Goal: Task Accomplishment & Management: Use online tool/utility

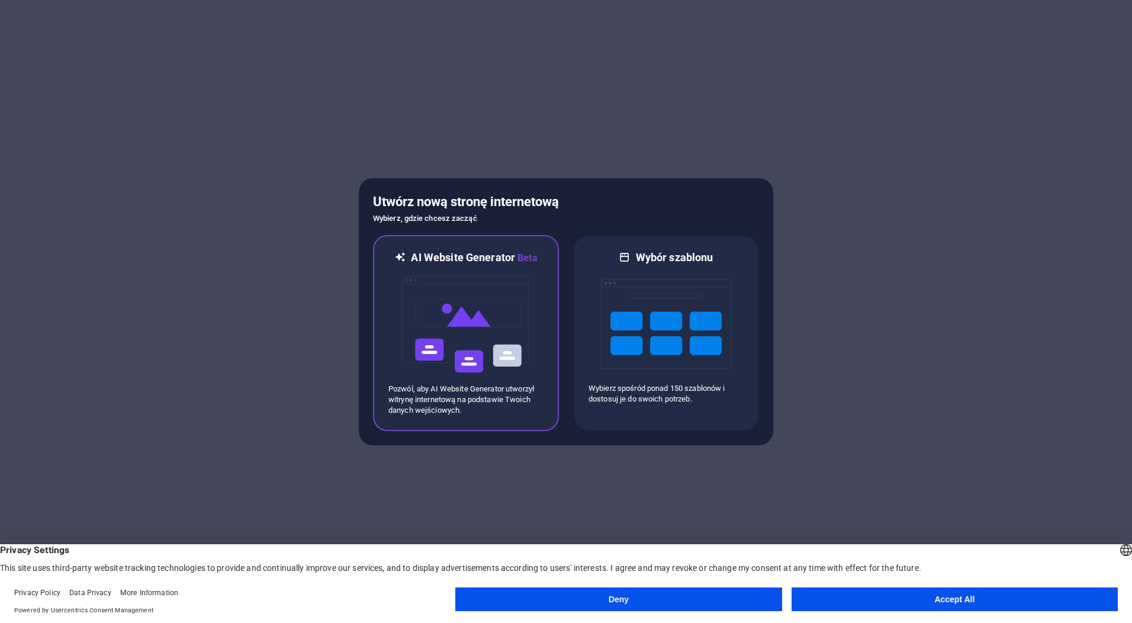
click at [484, 323] on img at bounding box center [466, 324] width 130 height 118
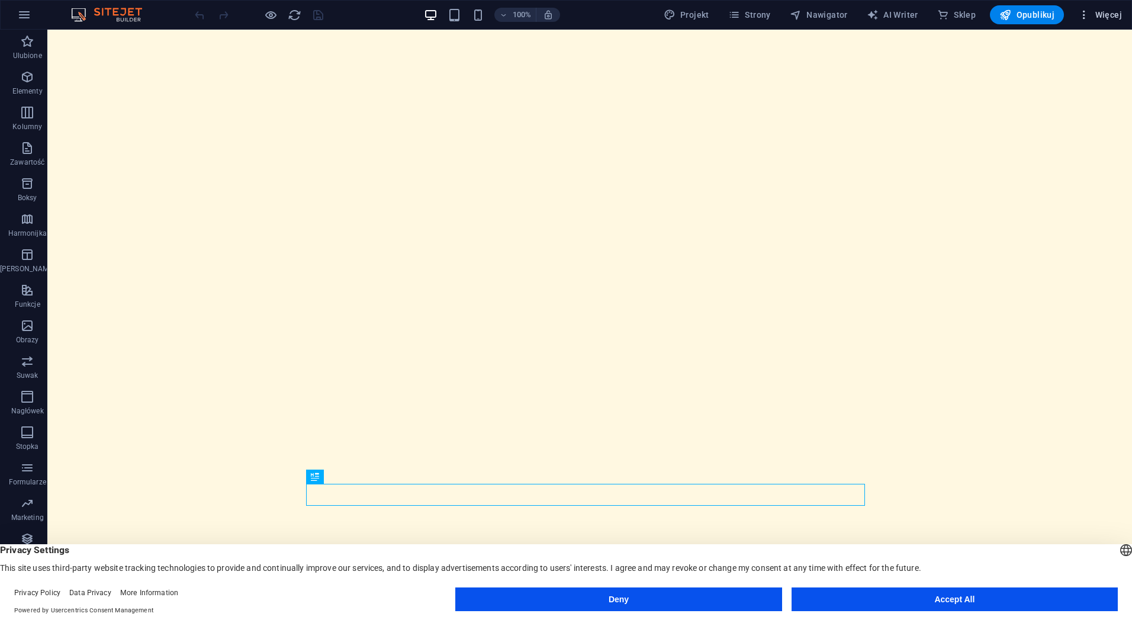
click at [1111, 16] on span "Więcej" at bounding box center [1100, 15] width 44 height 12
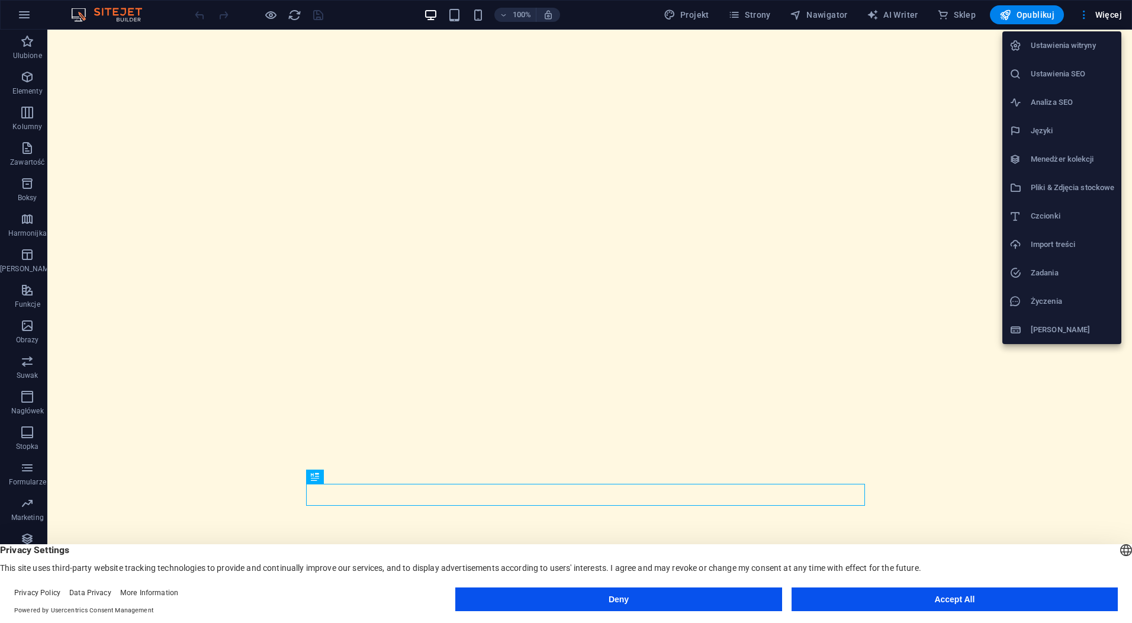
click at [834, 156] on div at bounding box center [566, 311] width 1132 height 623
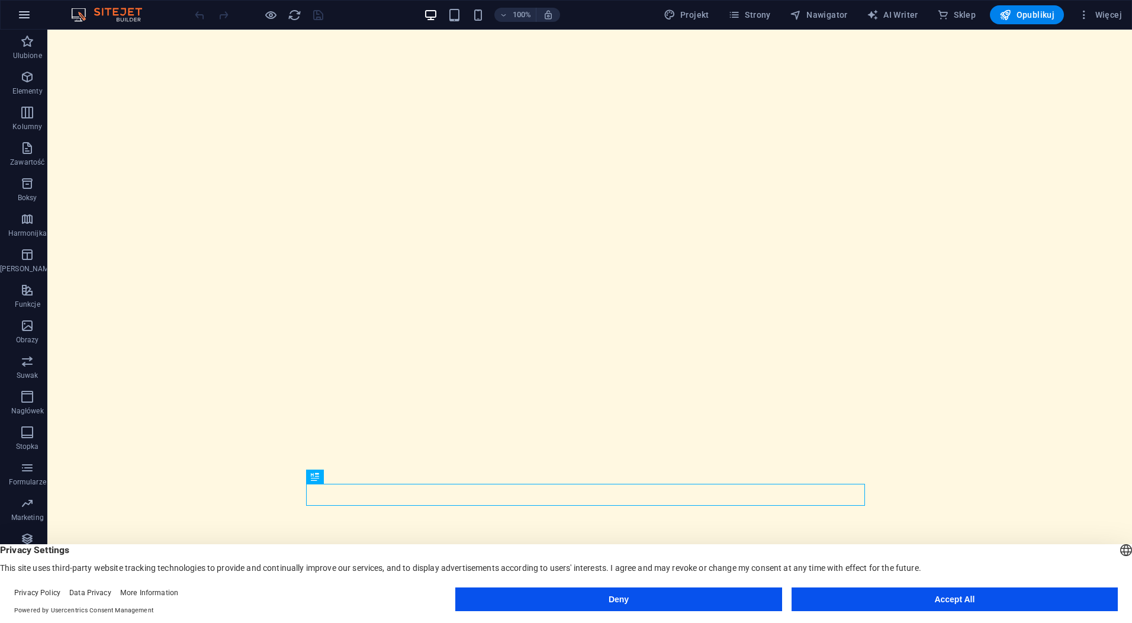
click at [16, 14] on button "button" at bounding box center [24, 15] width 28 height 28
drag, startPoint x: 713, startPoint y: 593, endPoint x: 648, endPoint y: 510, distance: 104.6
click at [713, 593] on button "Deny" at bounding box center [618, 599] width 326 height 24
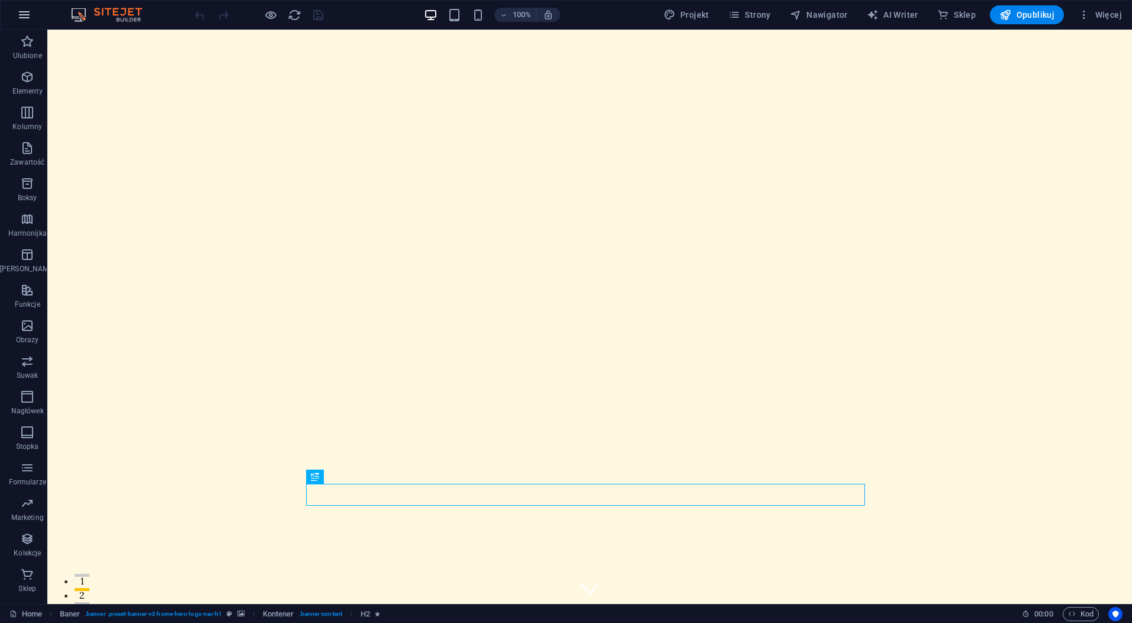
click at [24, 18] on icon "button" at bounding box center [24, 15] width 14 height 14
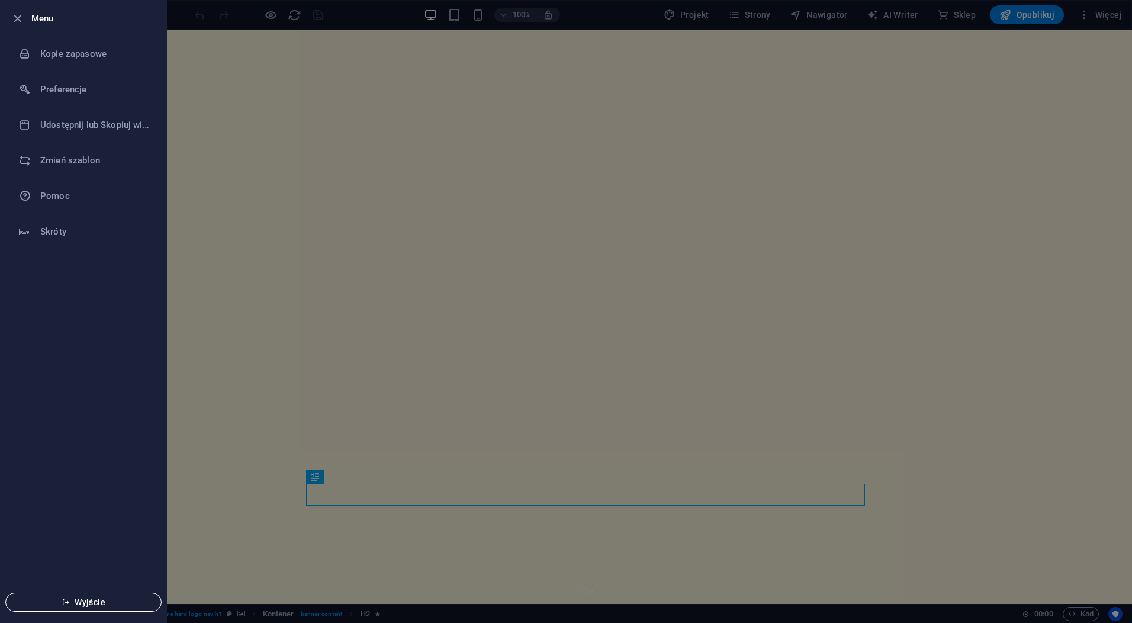
click at [85, 596] on button "Wyjście" at bounding box center [83, 602] width 156 height 19
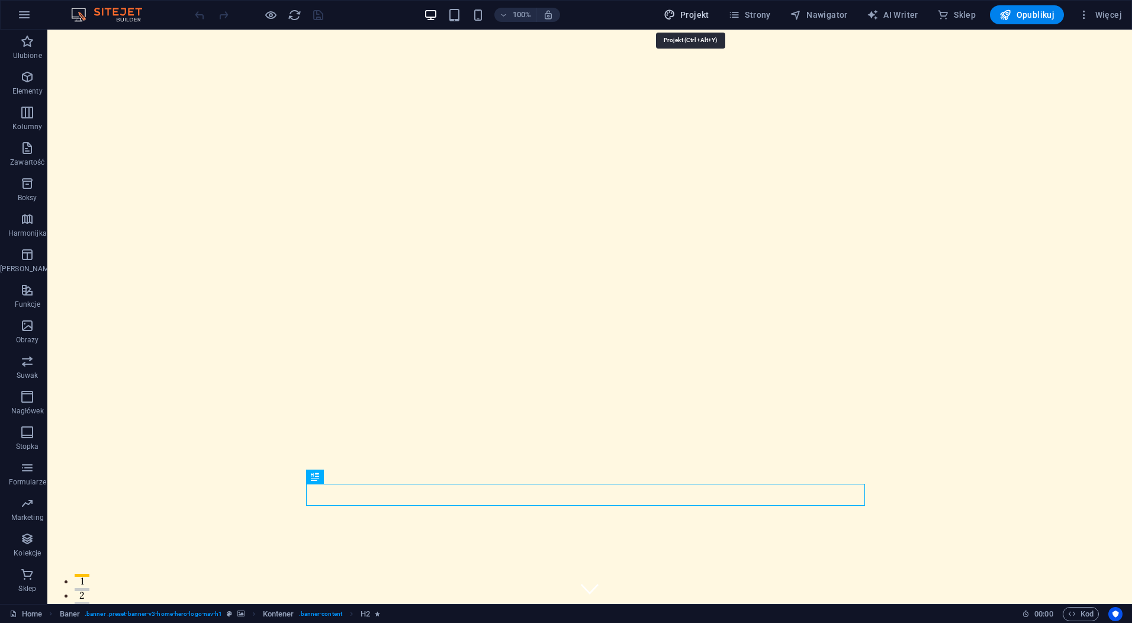
click at [690, 18] on span "Projekt" at bounding box center [687, 15] width 46 height 12
select select "px"
select select "200"
select select "px"
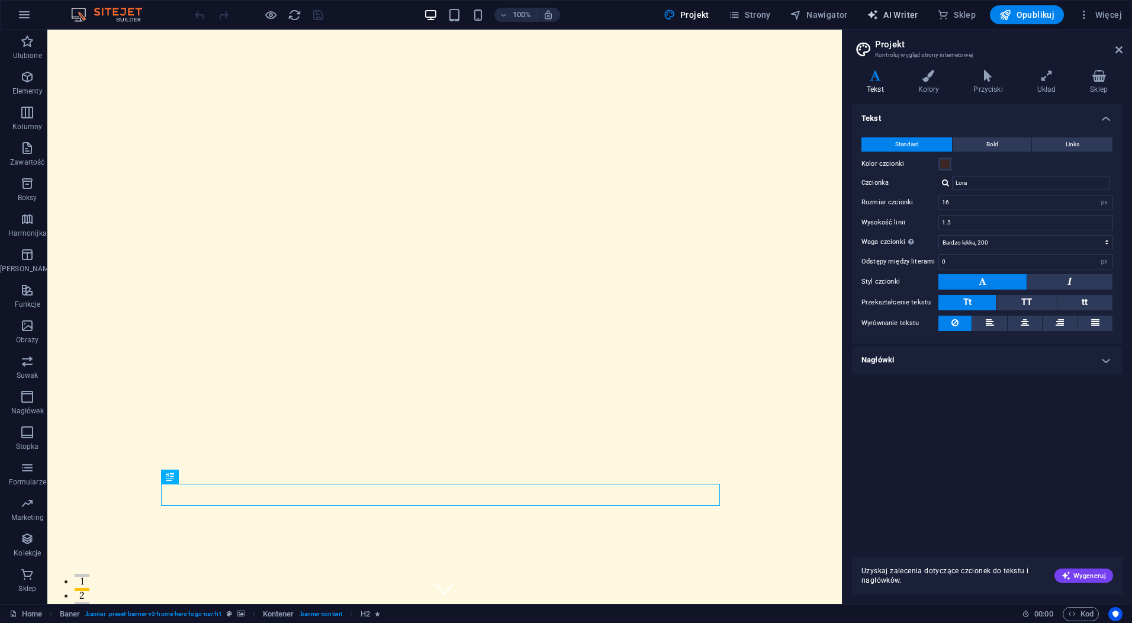
click at [898, 14] on span "AI Writer" at bounding box center [893, 15] width 52 height 12
select select "English"
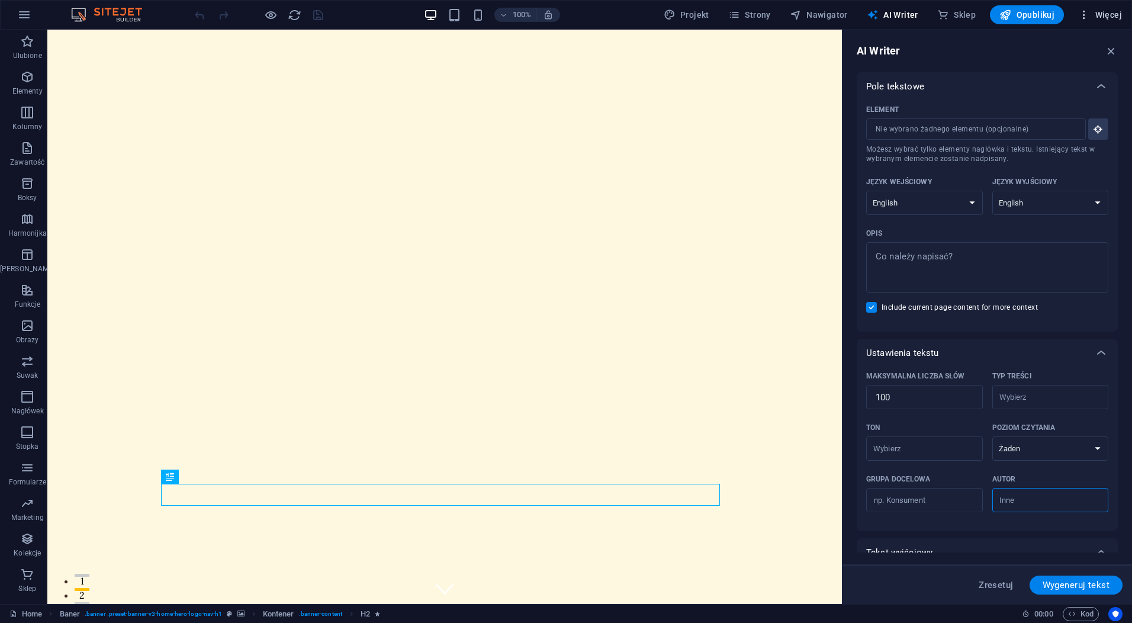
click at [1106, 16] on span "Więcej" at bounding box center [1100, 15] width 44 height 12
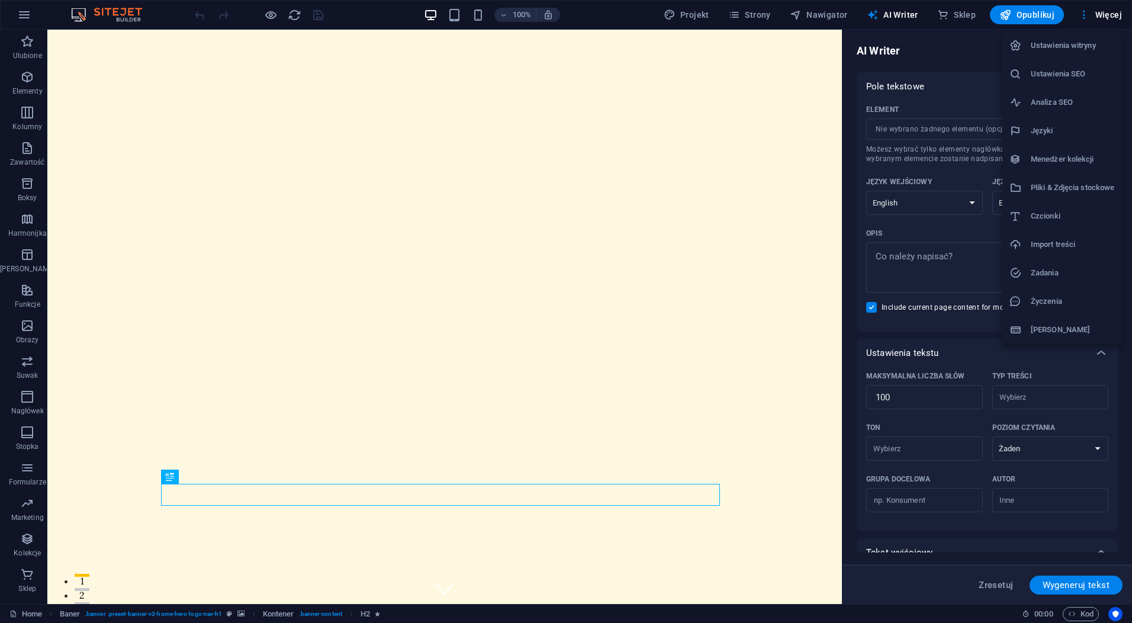
click at [988, 585] on div at bounding box center [566, 311] width 1132 height 623
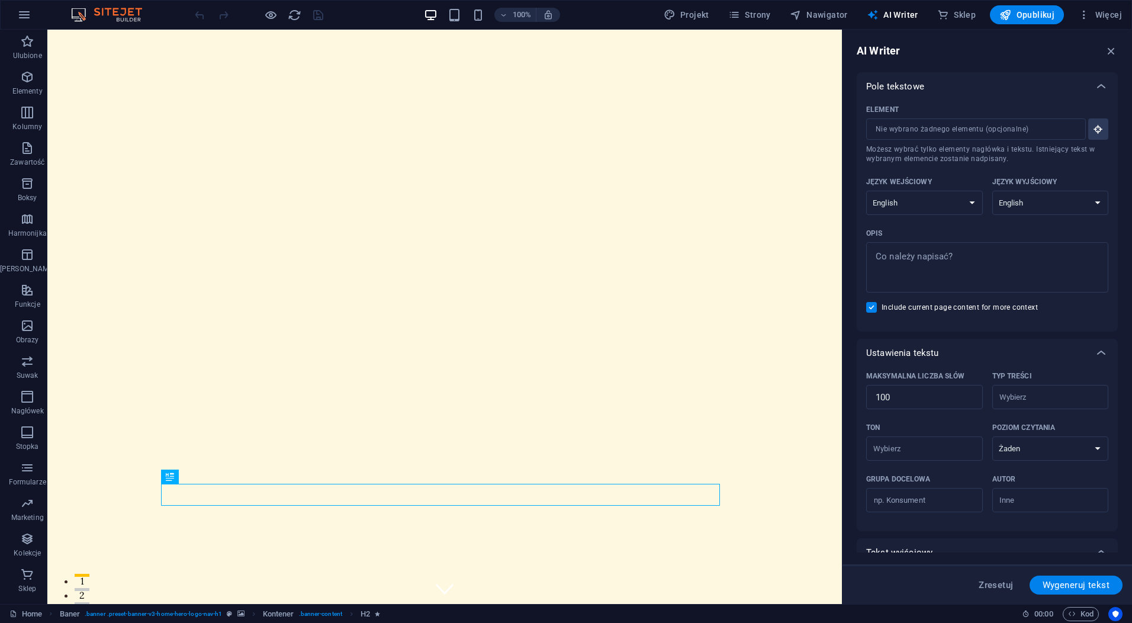
click at [990, 585] on span "Zresetuj" at bounding box center [996, 584] width 34 height 9
type textarea "x"
click at [990, 585] on span "Zresetuj" at bounding box center [996, 584] width 34 height 9
type textarea "x"
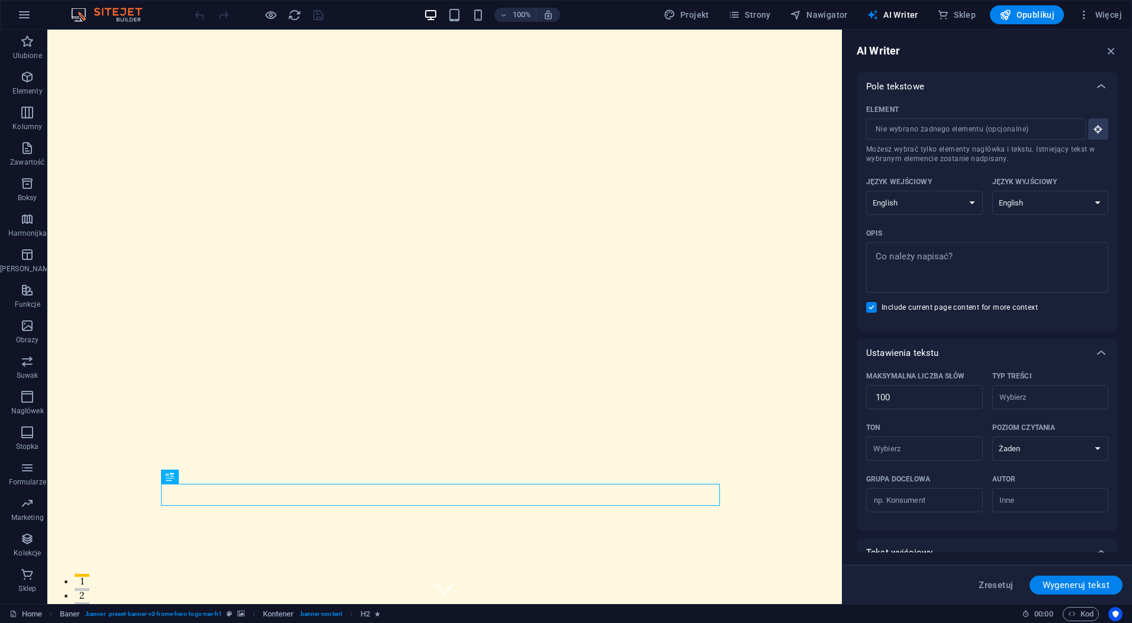
type textarea "x"
click at [989, 581] on span "Zresetuj" at bounding box center [996, 584] width 34 height 9
type textarea "x"
click at [934, 207] on select "Albanian Arabic Armenian Awadhi Azerbaijani Bashkir Basque Belarusian Bengali B…" at bounding box center [924, 203] width 117 height 24
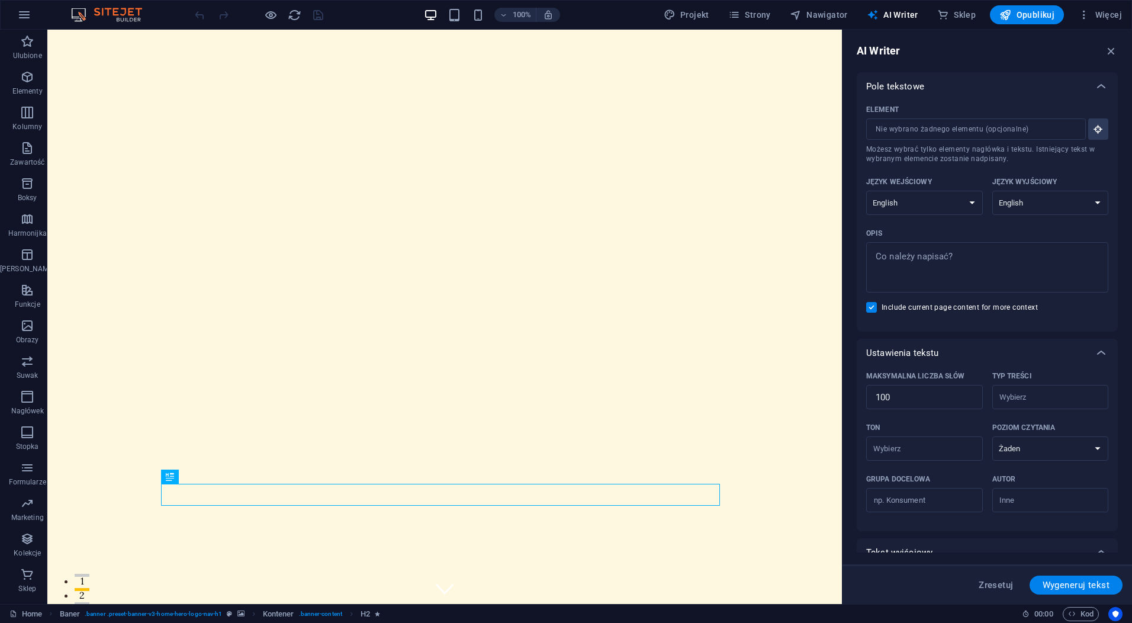
select select "Polish"
click at [866, 191] on select "Albanian Arabic Armenian Awadhi Azerbaijani Bashkir Basque Belarusian Bengali B…" at bounding box center [924, 203] width 117 height 24
drag, startPoint x: 1034, startPoint y: 200, endPoint x: 1033, endPoint y: 206, distance: 6.6
click at [1034, 200] on select "Albanian Arabic Armenian Awadhi Azerbaijani Bashkir Basque Belarusian Bengali B…" at bounding box center [1050, 203] width 117 height 24
select select "Polish"
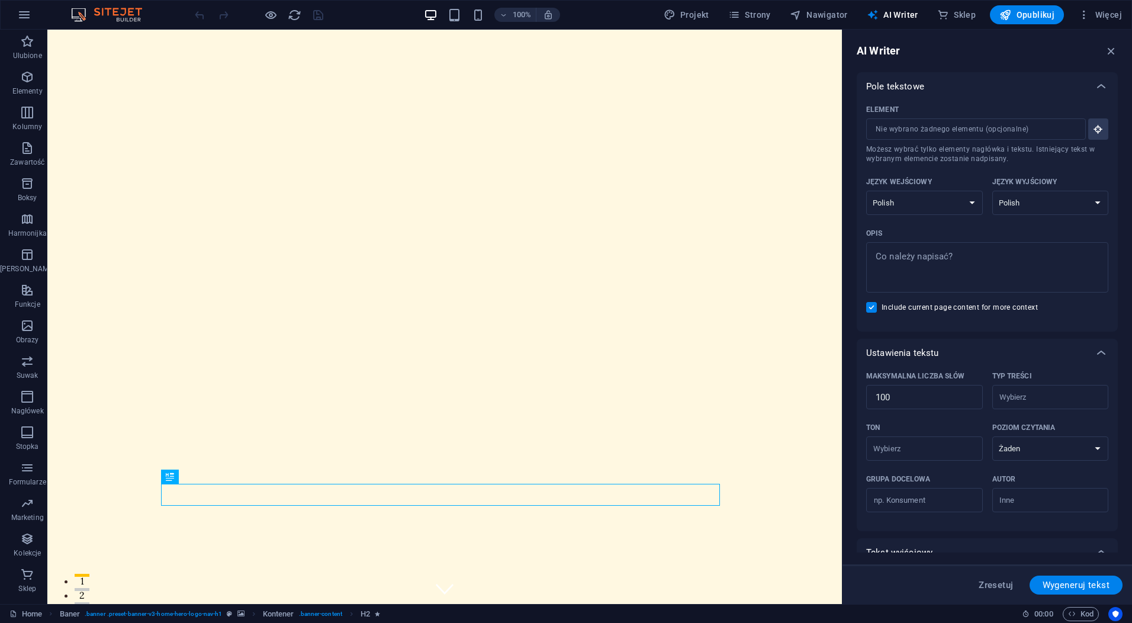
click at [992, 191] on select "Albanian Arabic Armenian Awadhi Azerbaijani Bashkir Basque Belarusian Bengali B…" at bounding box center [1050, 203] width 117 height 24
click at [1064, 583] on span "Wygeneruj tekst" at bounding box center [1076, 584] width 67 height 9
type textarea "x"
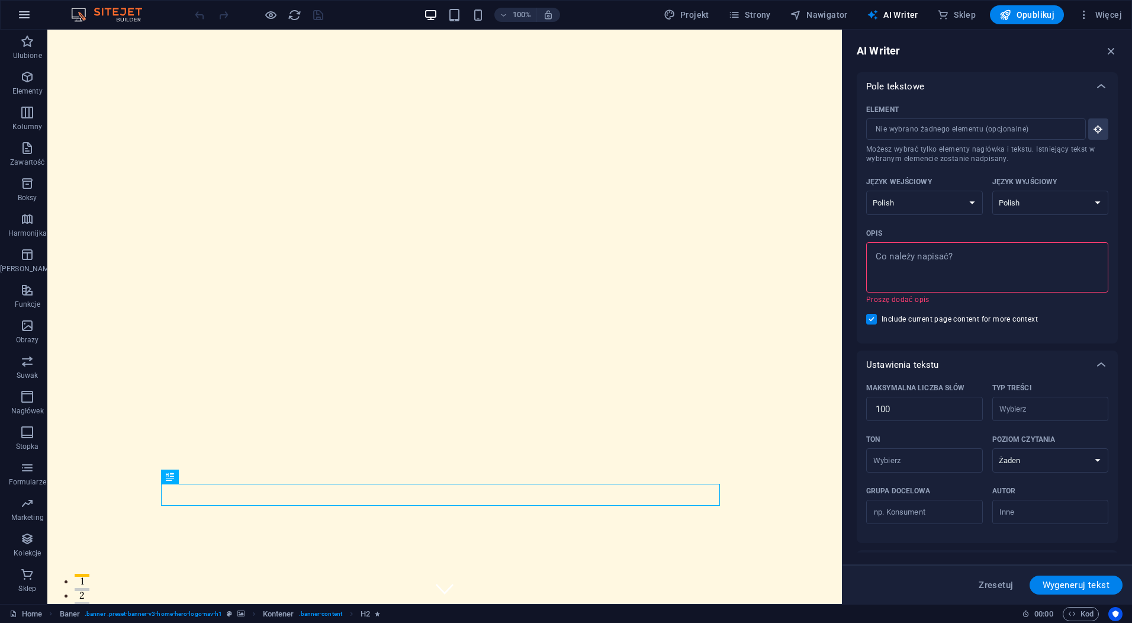
click at [23, 7] on button "button" at bounding box center [24, 15] width 28 height 28
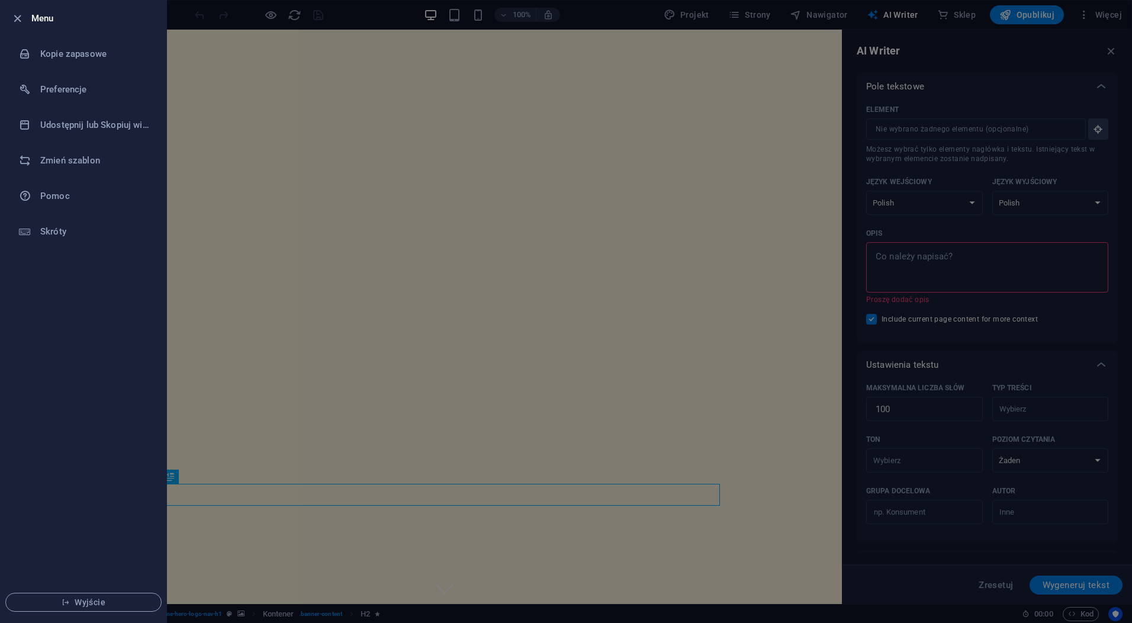
click at [23, 7] on li "Menu" at bounding box center [84, 19] width 166 height 36
click at [211, 88] on div at bounding box center [566, 311] width 1132 height 623
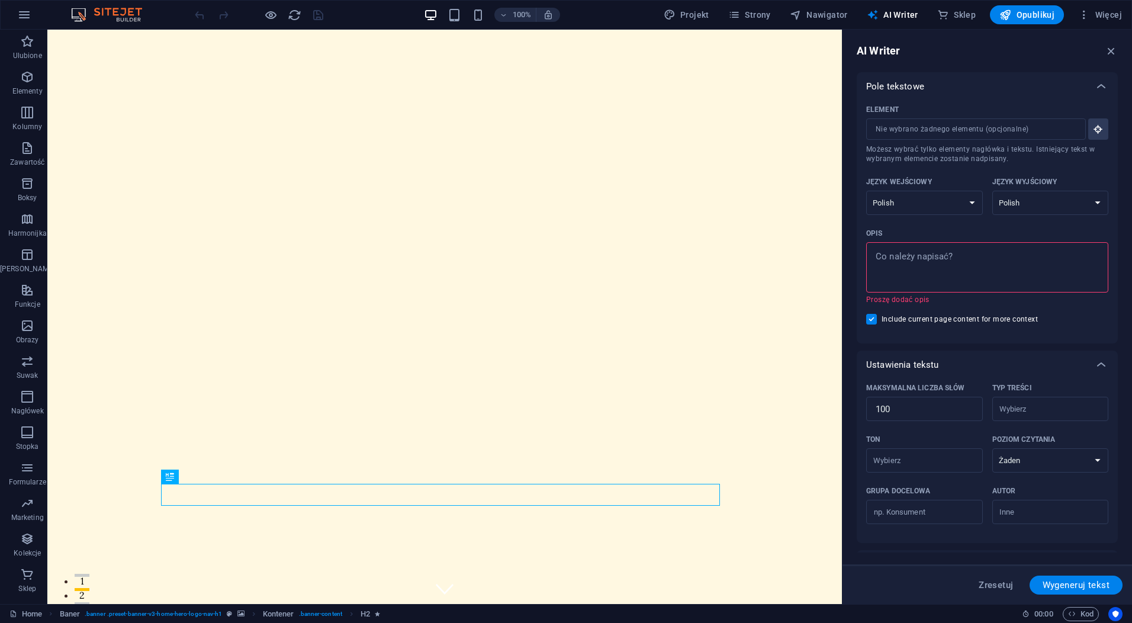
click at [128, 15] on img at bounding box center [112, 15] width 89 height 14
click at [11, 11] on button "button" at bounding box center [24, 15] width 28 height 28
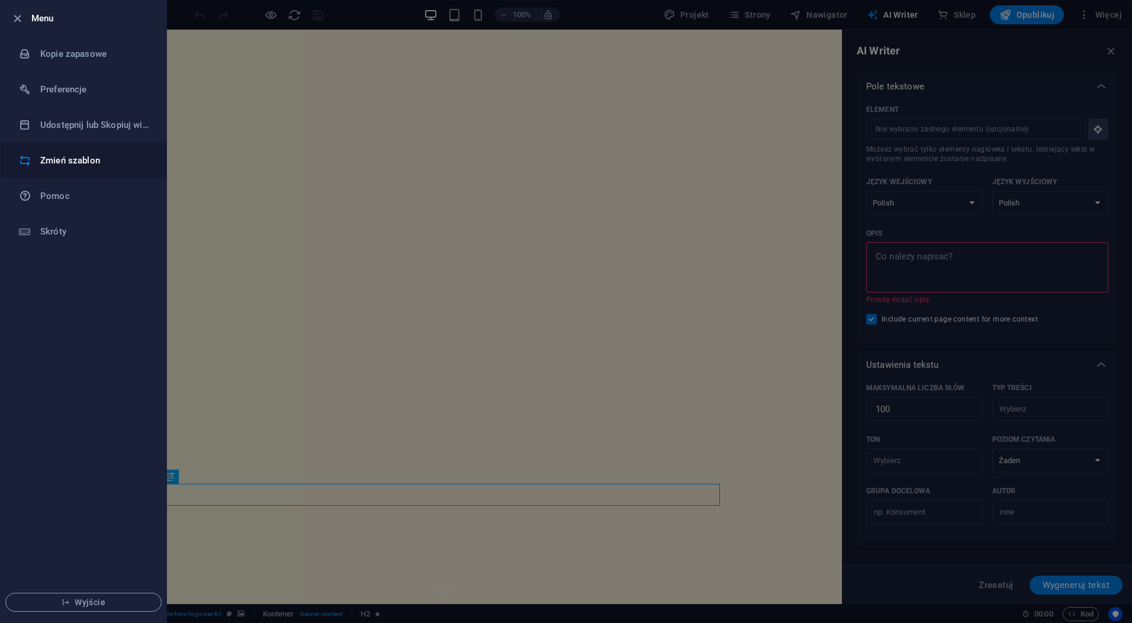
click at [81, 162] on h6 "Zmień szablon" at bounding box center [95, 160] width 110 height 14
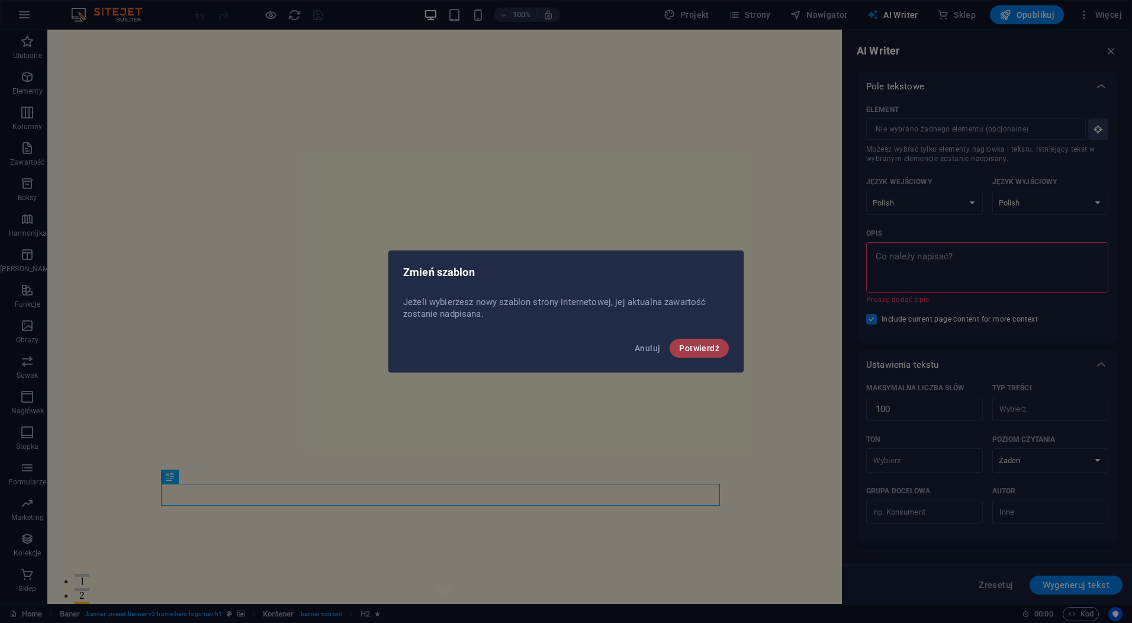
click at [696, 345] on span "Potwierdź" at bounding box center [699, 347] width 40 height 9
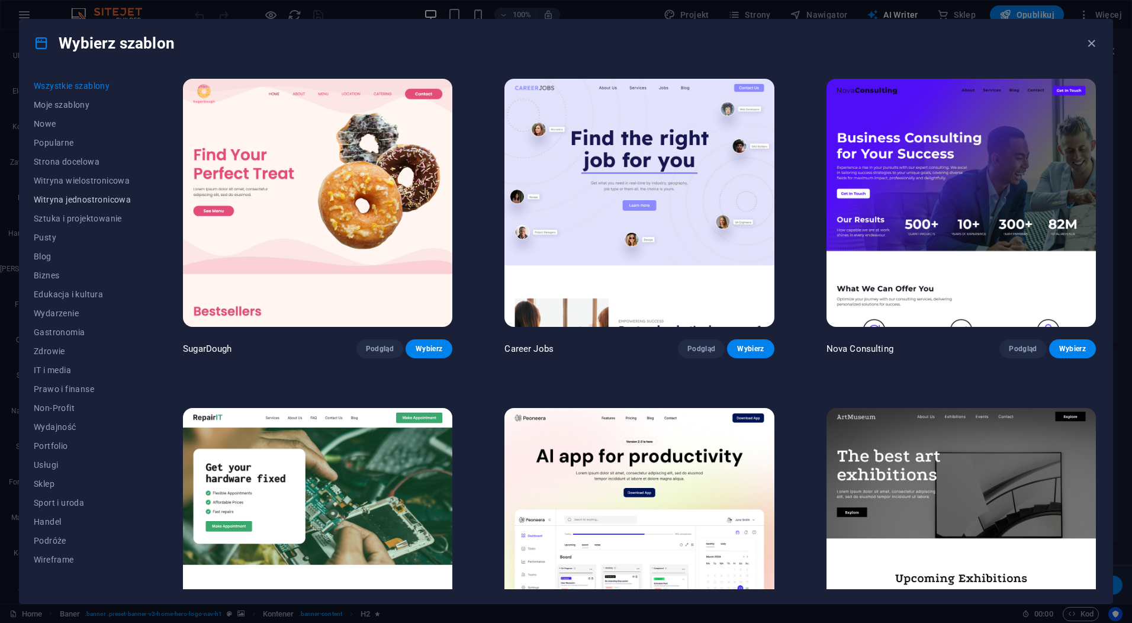
click at [97, 197] on span "Witryna jednostronicowa" at bounding box center [82, 199] width 97 height 9
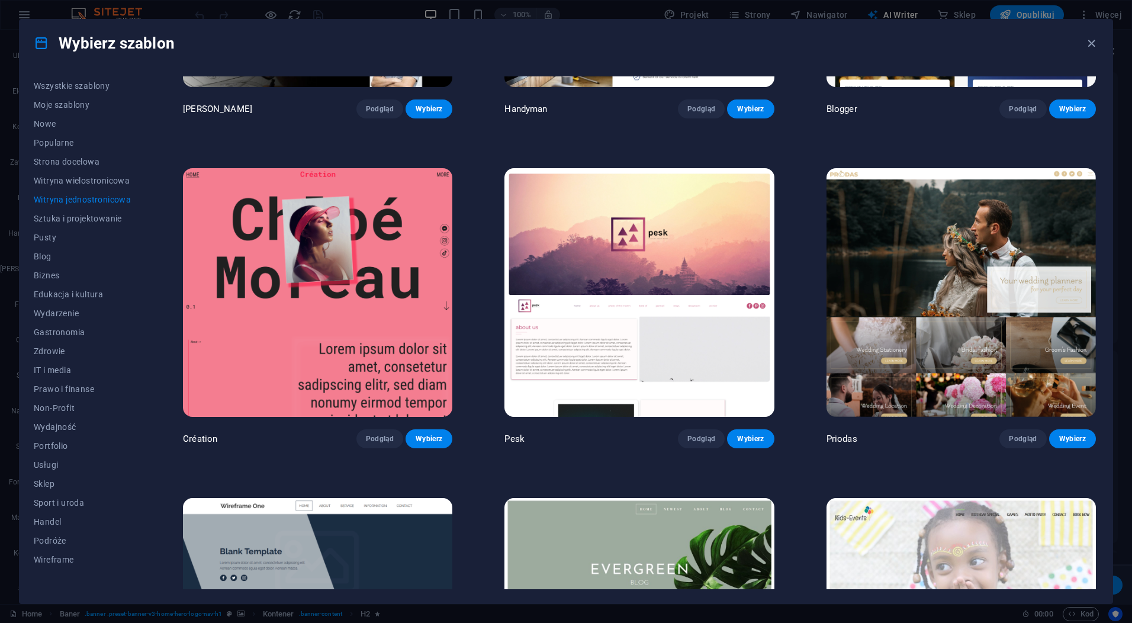
scroll to position [2270, 0]
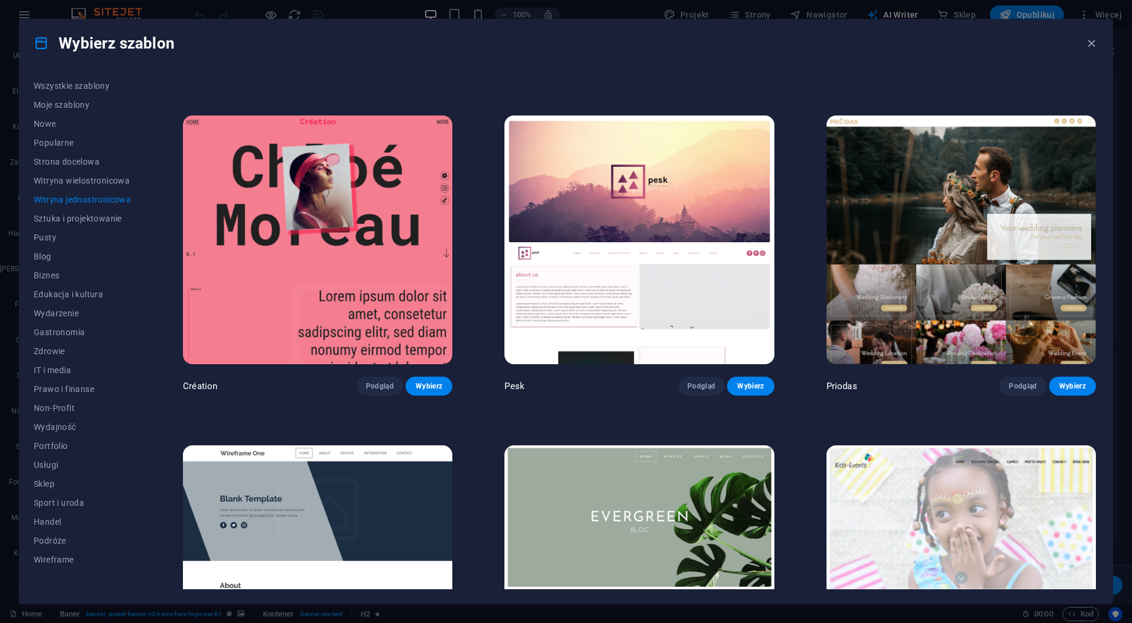
click at [940, 214] on img at bounding box center [961, 239] width 269 height 248
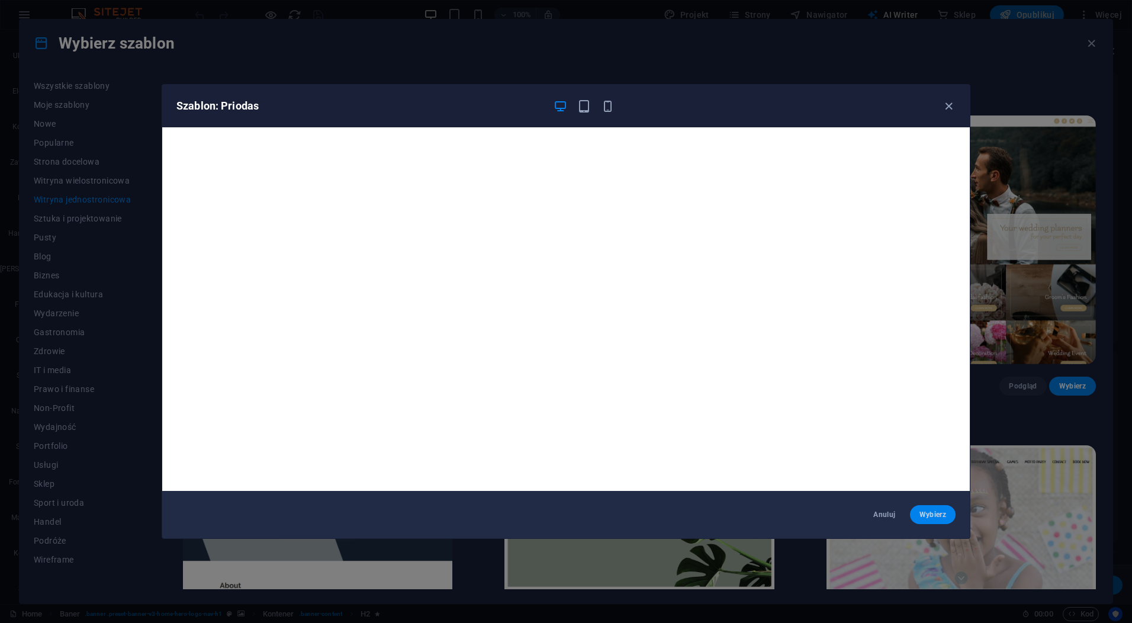
click at [930, 518] on span "Wybierz" at bounding box center [933, 514] width 27 height 9
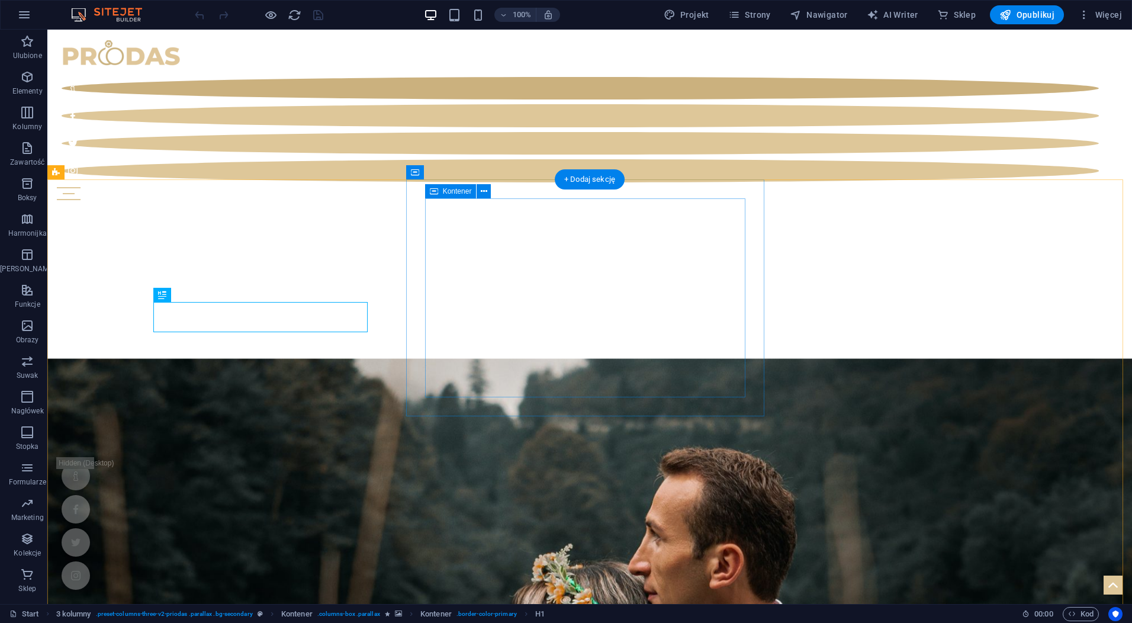
scroll to position [432, 0]
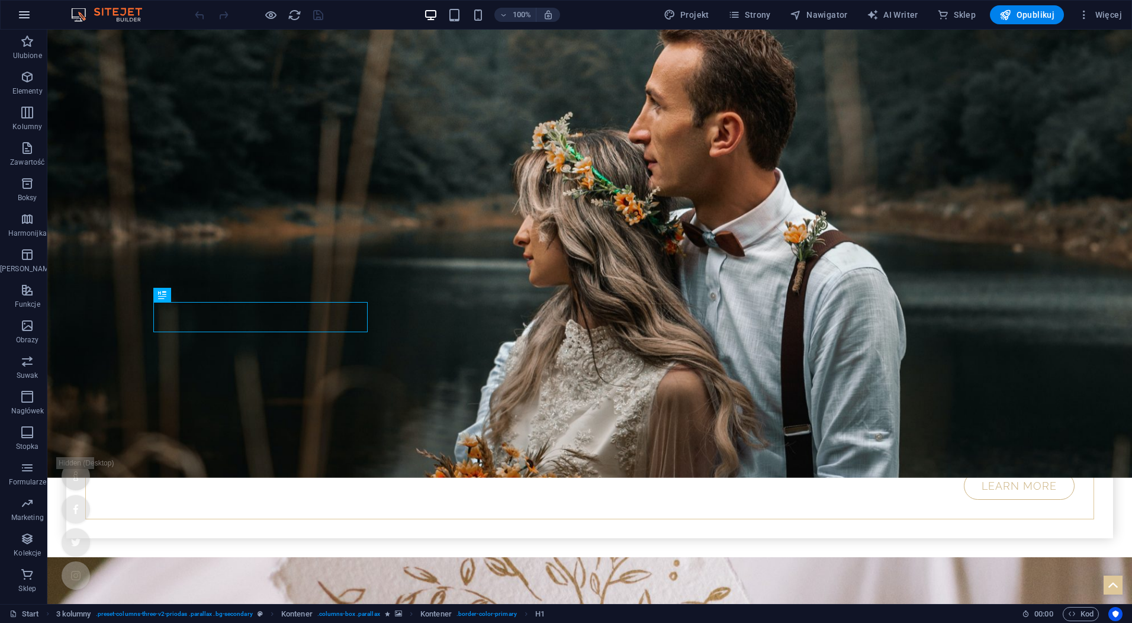
click at [24, 12] on icon "button" at bounding box center [24, 15] width 14 height 14
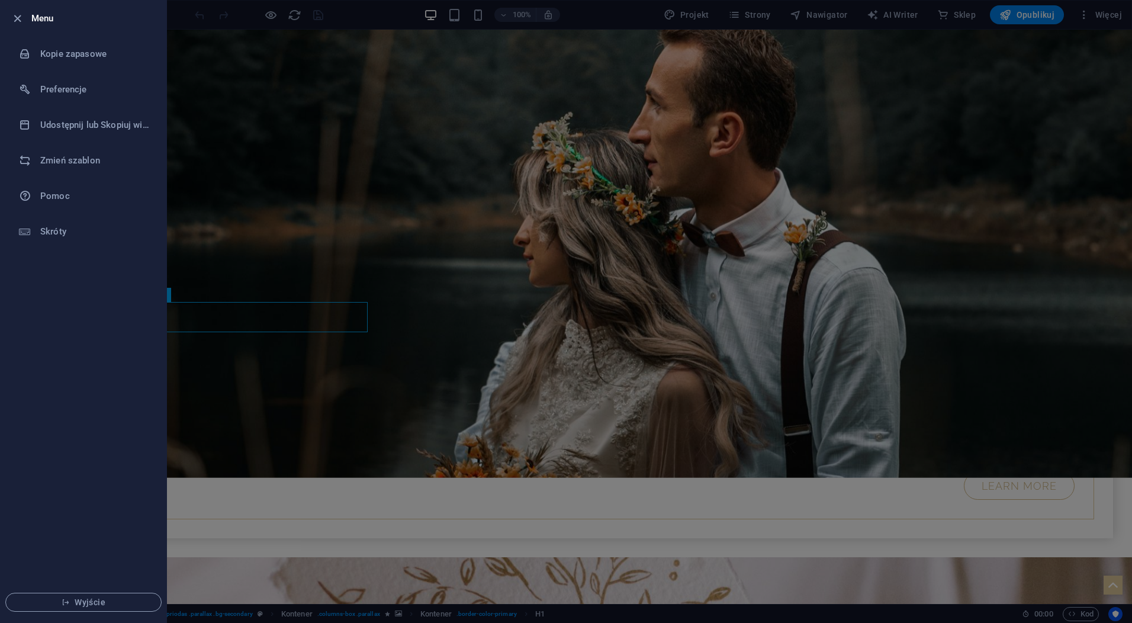
click at [1105, 11] on div at bounding box center [566, 311] width 1132 height 623
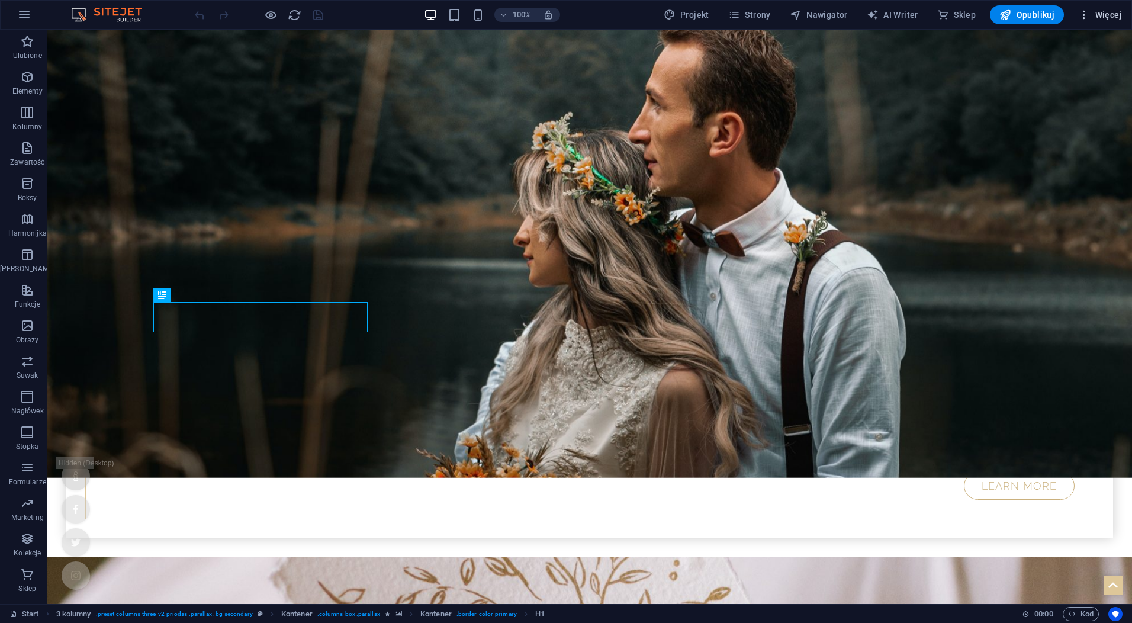
click at [1102, 13] on span "Więcej" at bounding box center [1100, 15] width 44 height 12
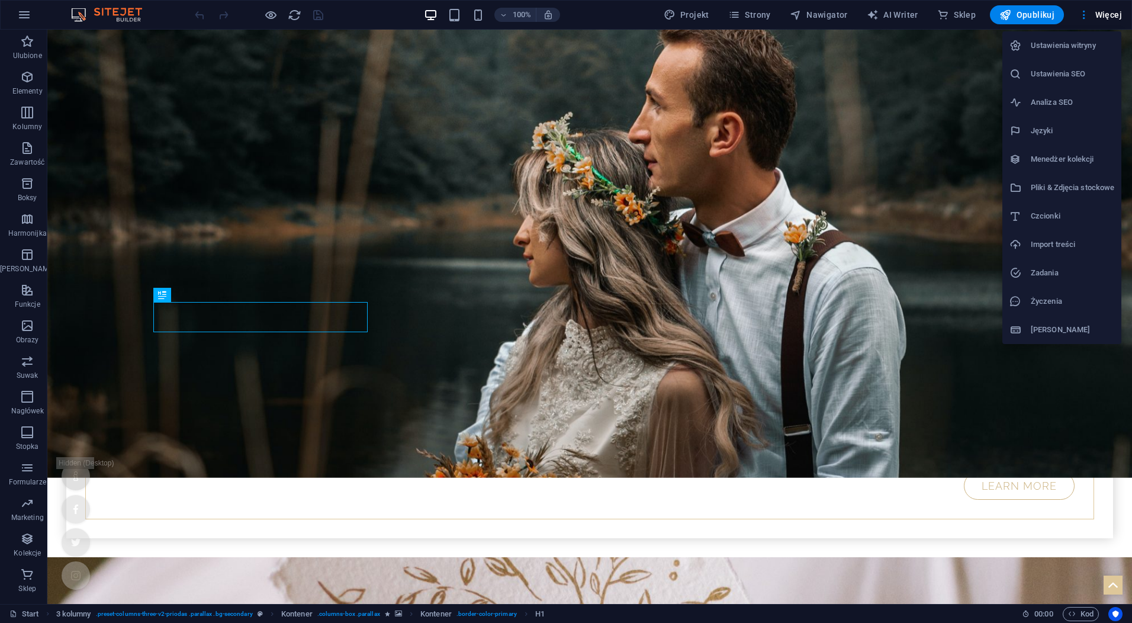
click at [1071, 46] on h6 "Ustawienia witryny" at bounding box center [1072, 45] width 83 height 14
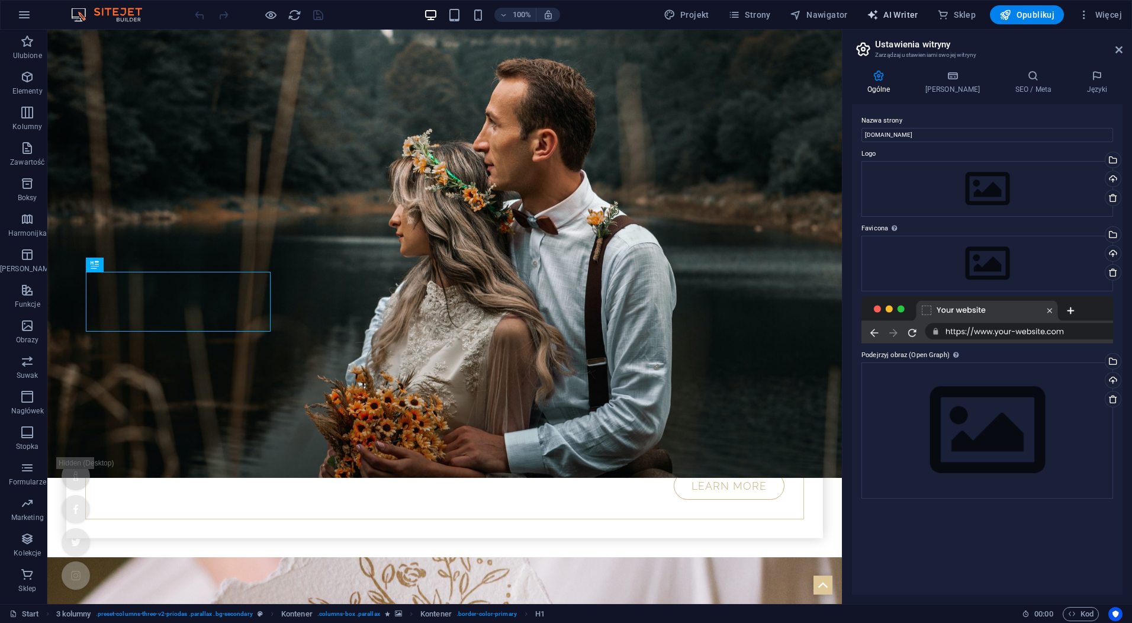
click at [883, 14] on span "AI Writer" at bounding box center [893, 15] width 52 height 12
select select "English"
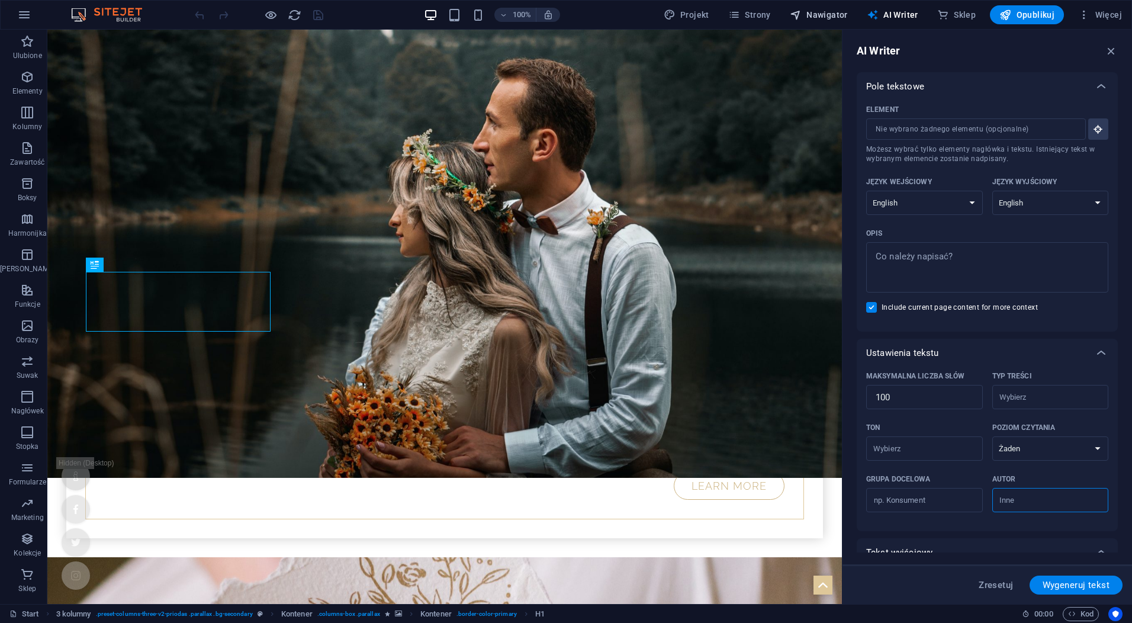
click at [830, 14] on span "Nawigator" at bounding box center [819, 15] width 58 height 12
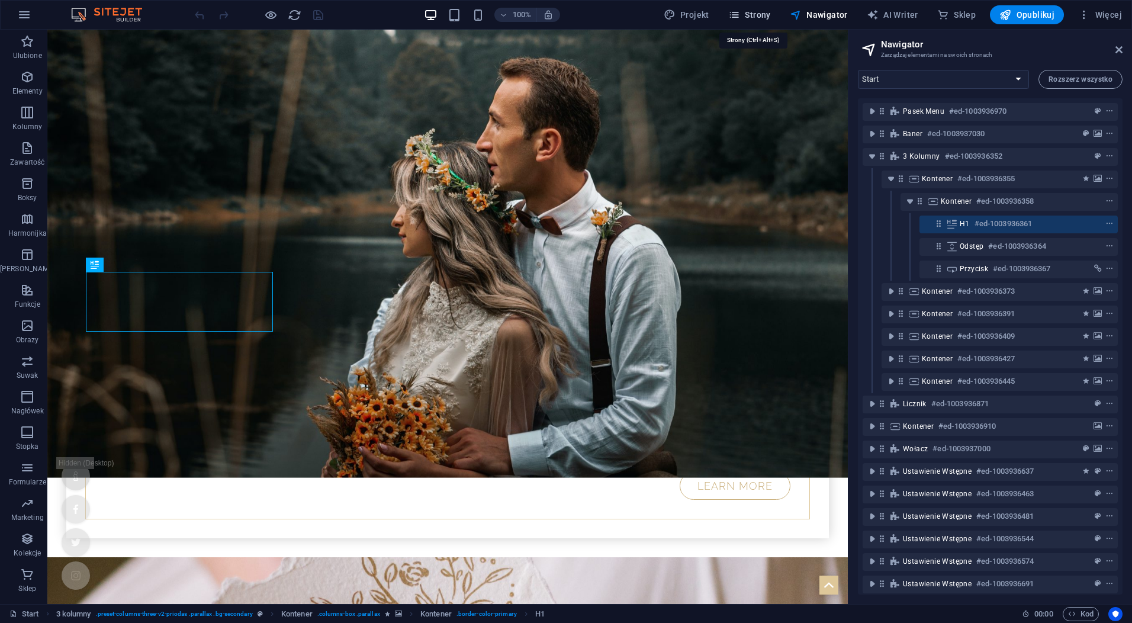
click at [753, 16] on span "Strony" at bounding box center [749, 15] width 43 height 12
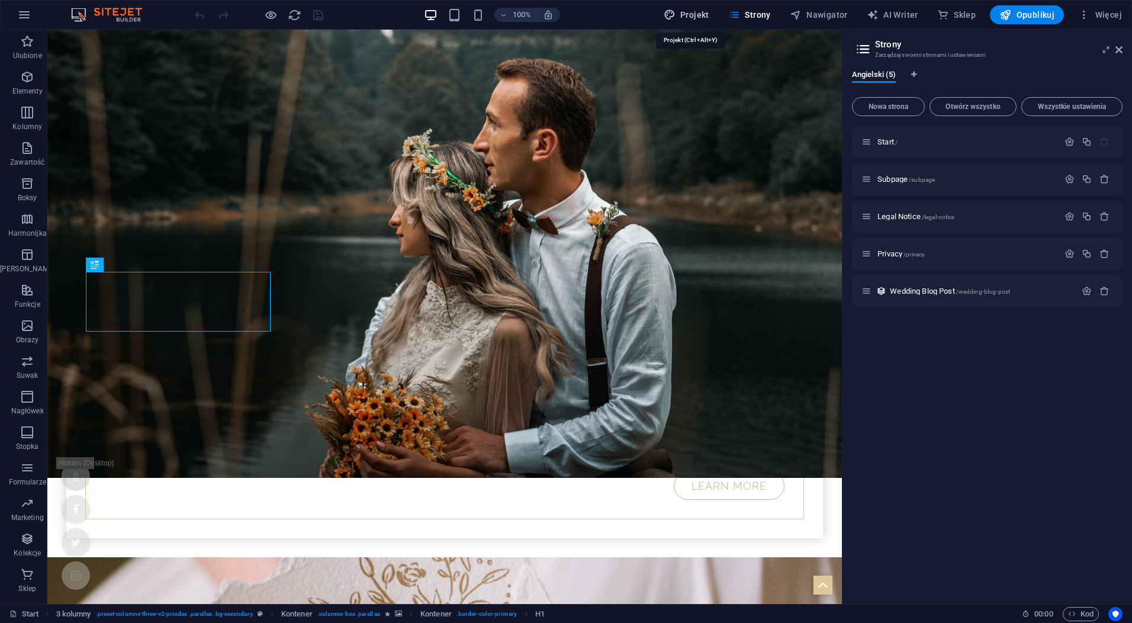
click at [687, 12] on span "Projekt" at bounding box center [687, 15] width 46 height 12
select select "px"
select select "300"
select select "px"
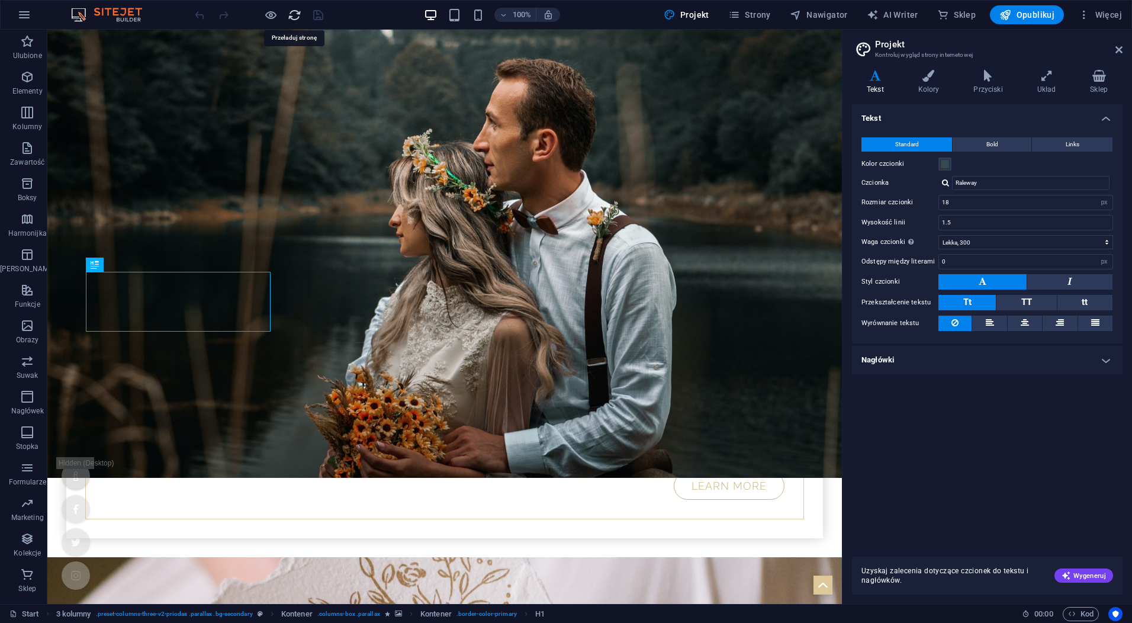
click at [297, 17] on icon "reload" at bounding box center [295, 15] width 14 height 14
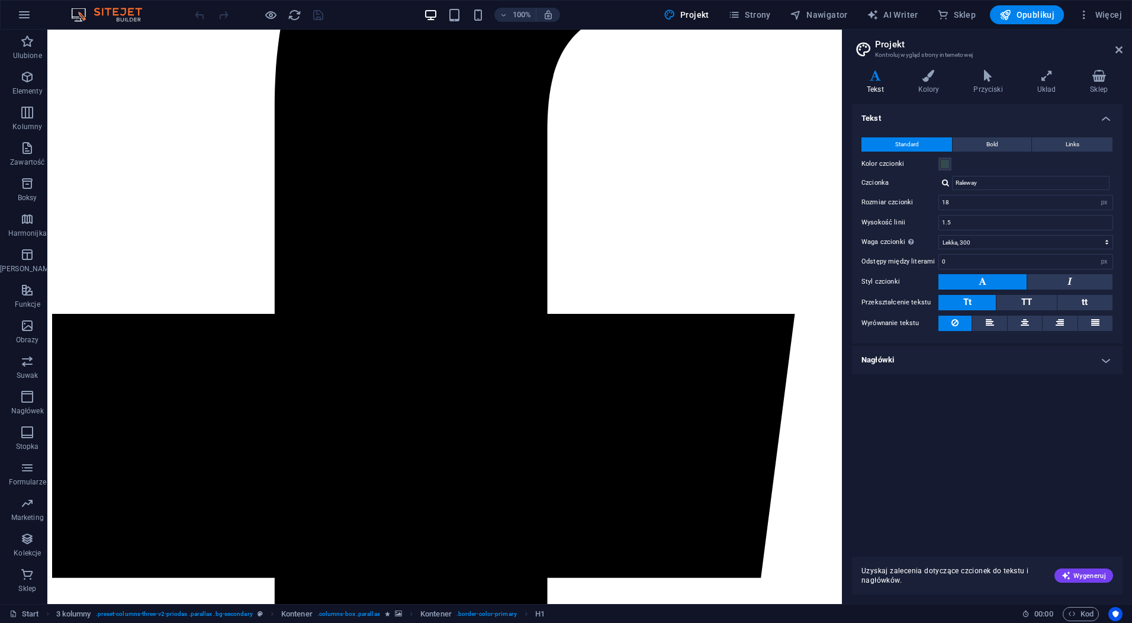
scroll to position [2072, 0]
